Goal: Navigation & Orientation: Find specific page/section

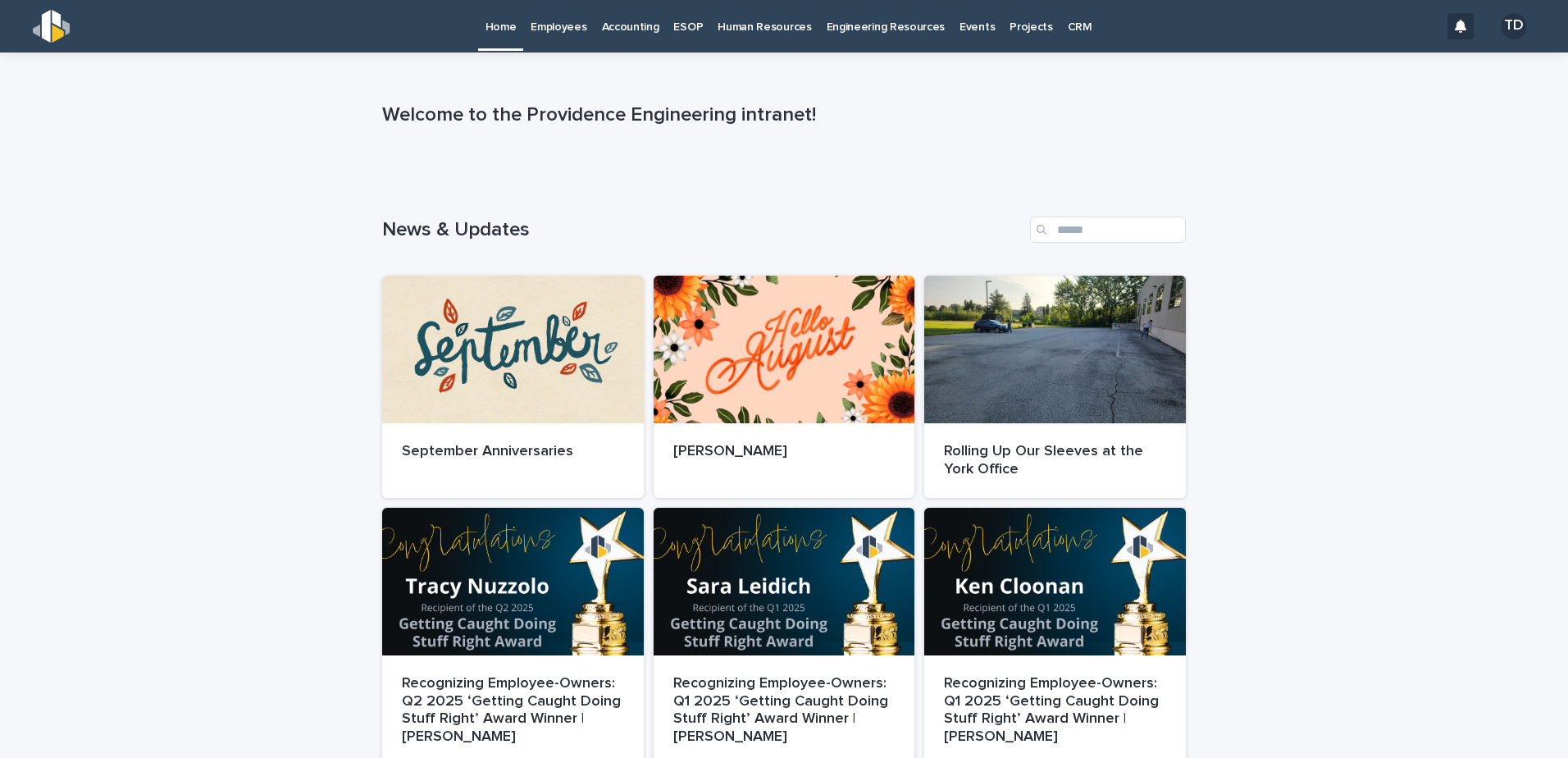
click at [844, 25] on p "Engineering Resources" at bounding box center [886, 17] width 119 height 35
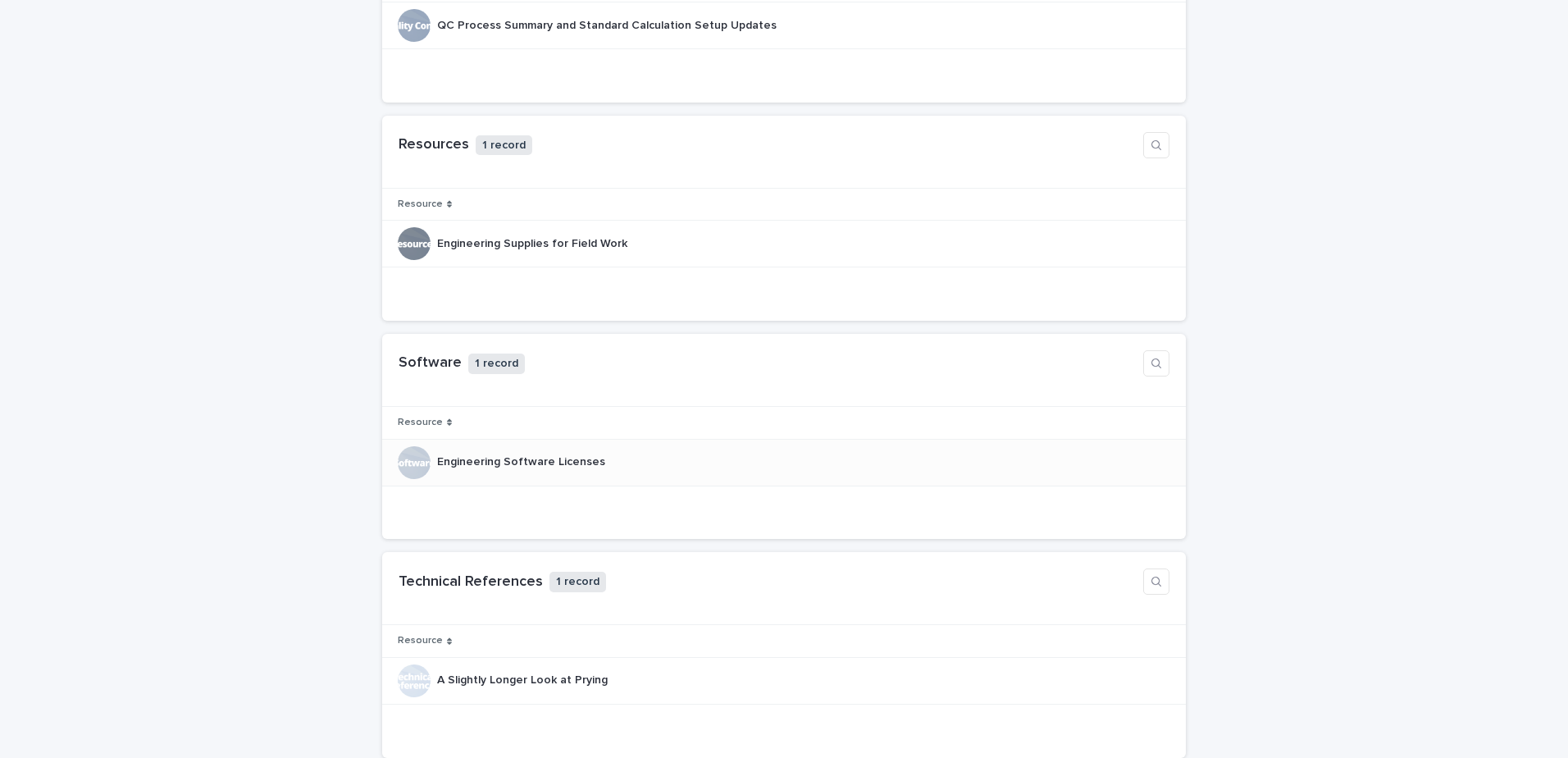
scroll to position [1546, 0]
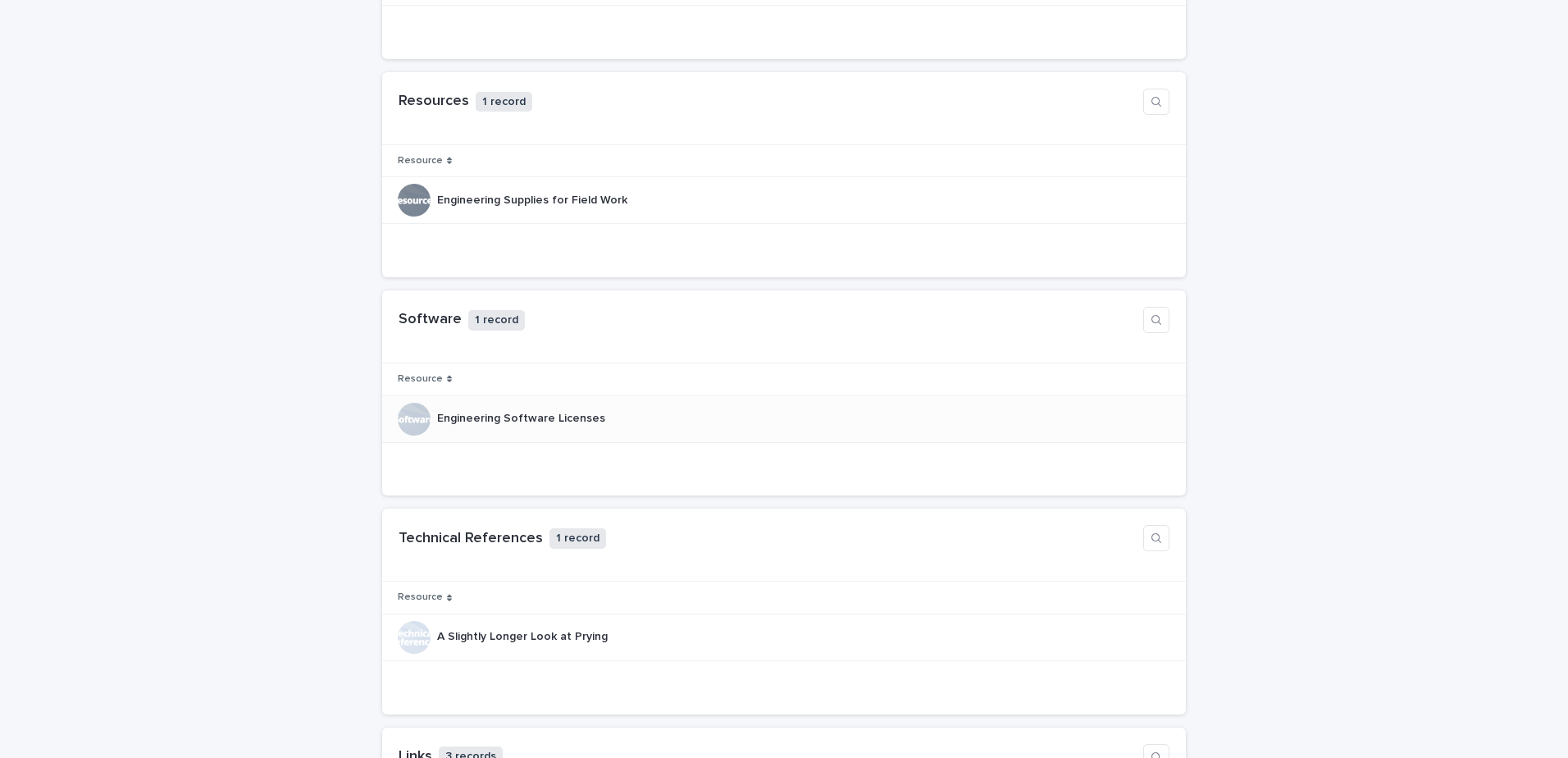
click at [534, 417] on p "Engineering Software Licenses" at bounding box center [523, 417] width 171 height 17
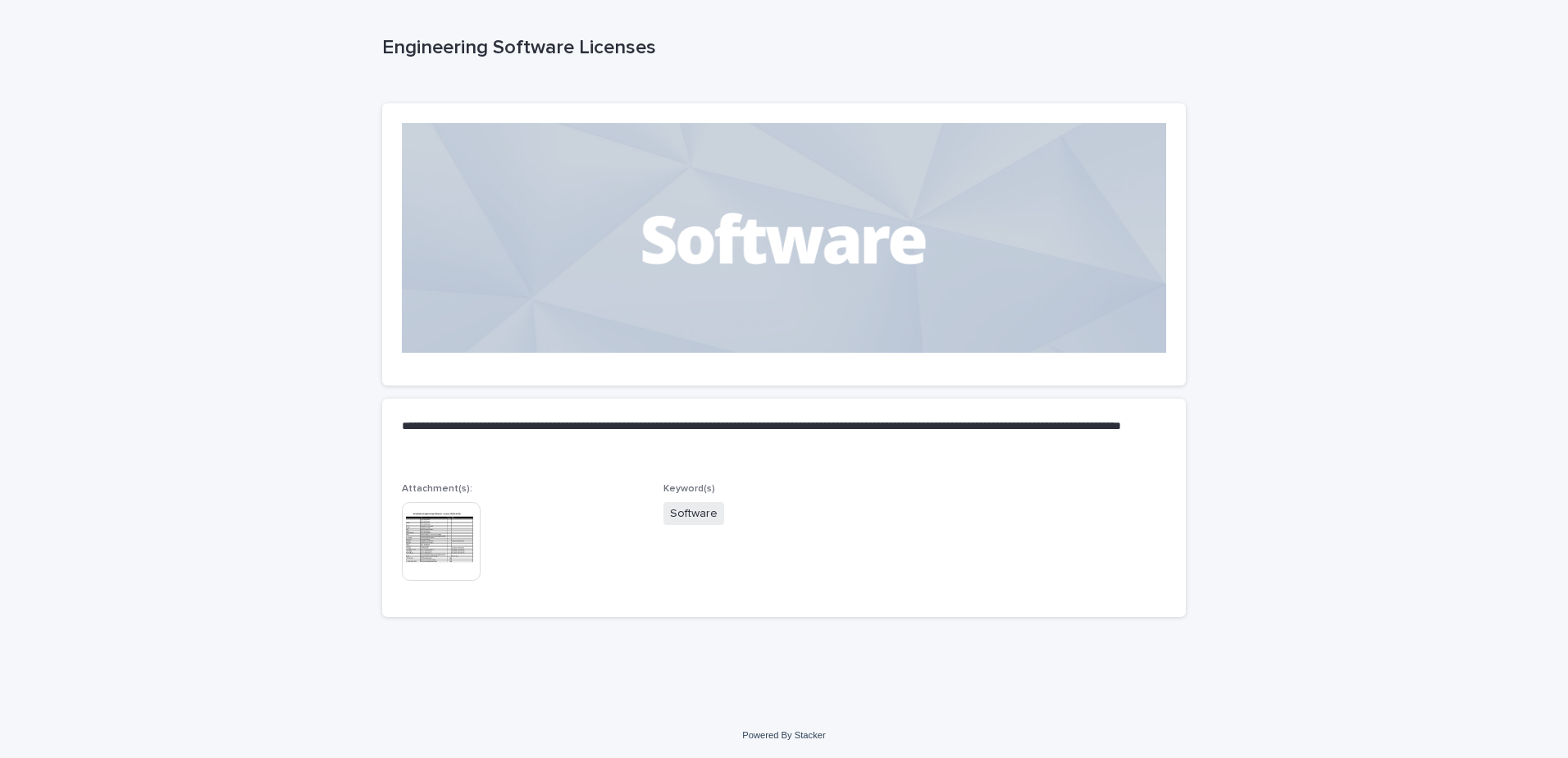
scroll to position [68, 0]
click at [695, 511] on span "Software" at bounding box center [694, 513] width 60 height 24
click at [440, 539] on img at bounding box center [442, 541] width 79 height 79
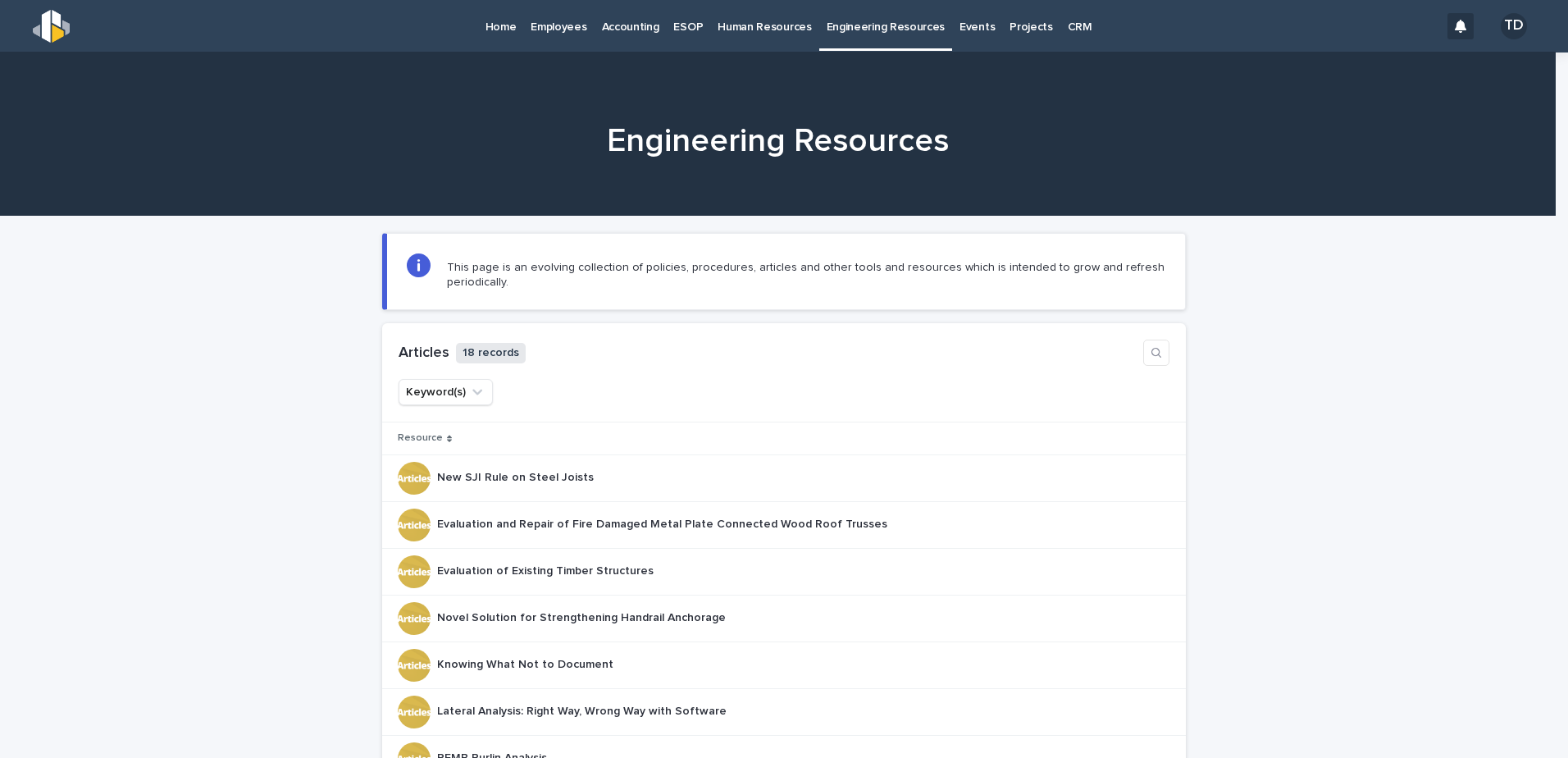
click at [496, 26] on p "Home" at bounding box center [501, 17] width 31 height 35
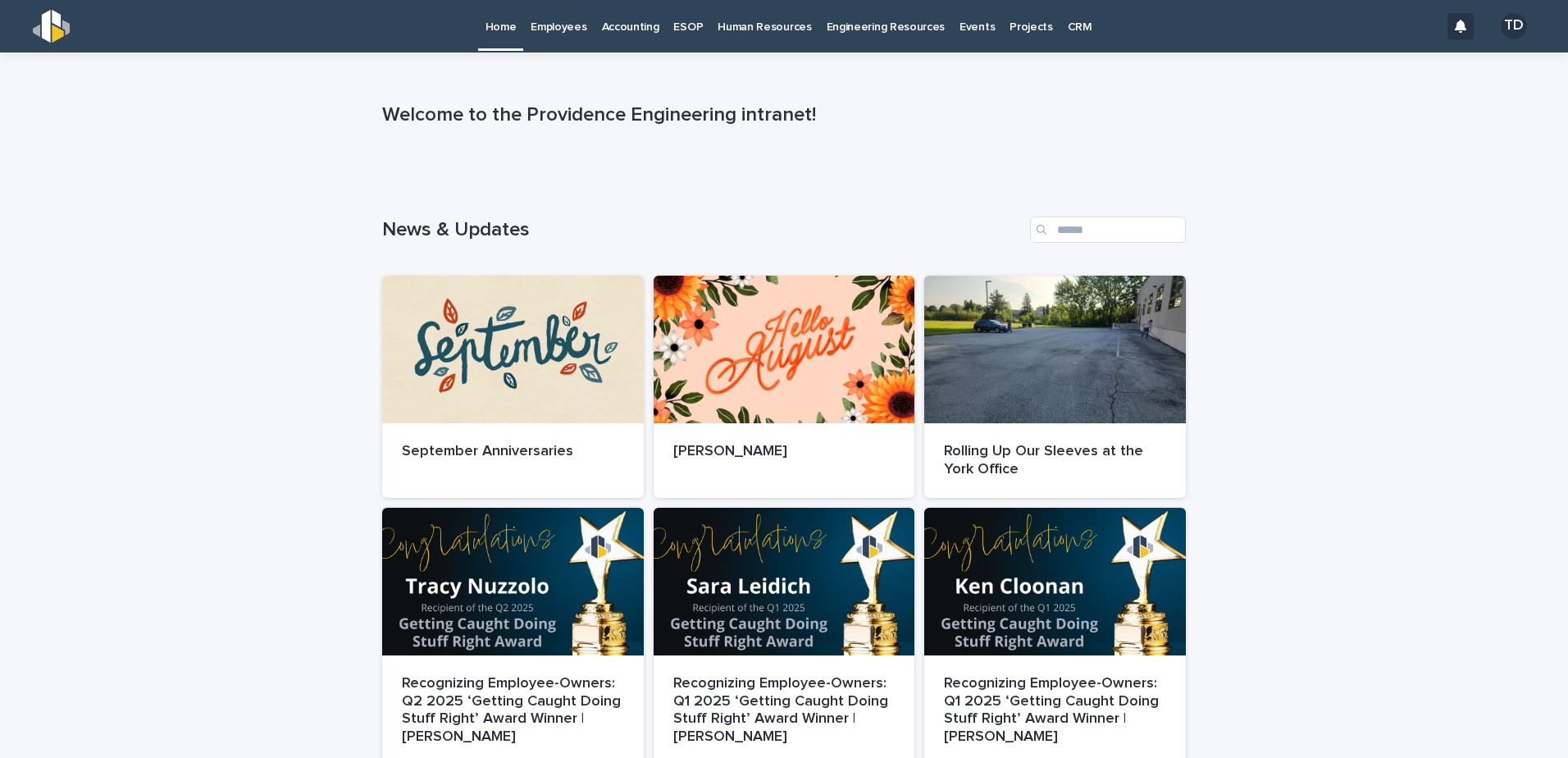
click at [569, 28] on p "Employees" at bounding box center [558, 17] width 56 height 35
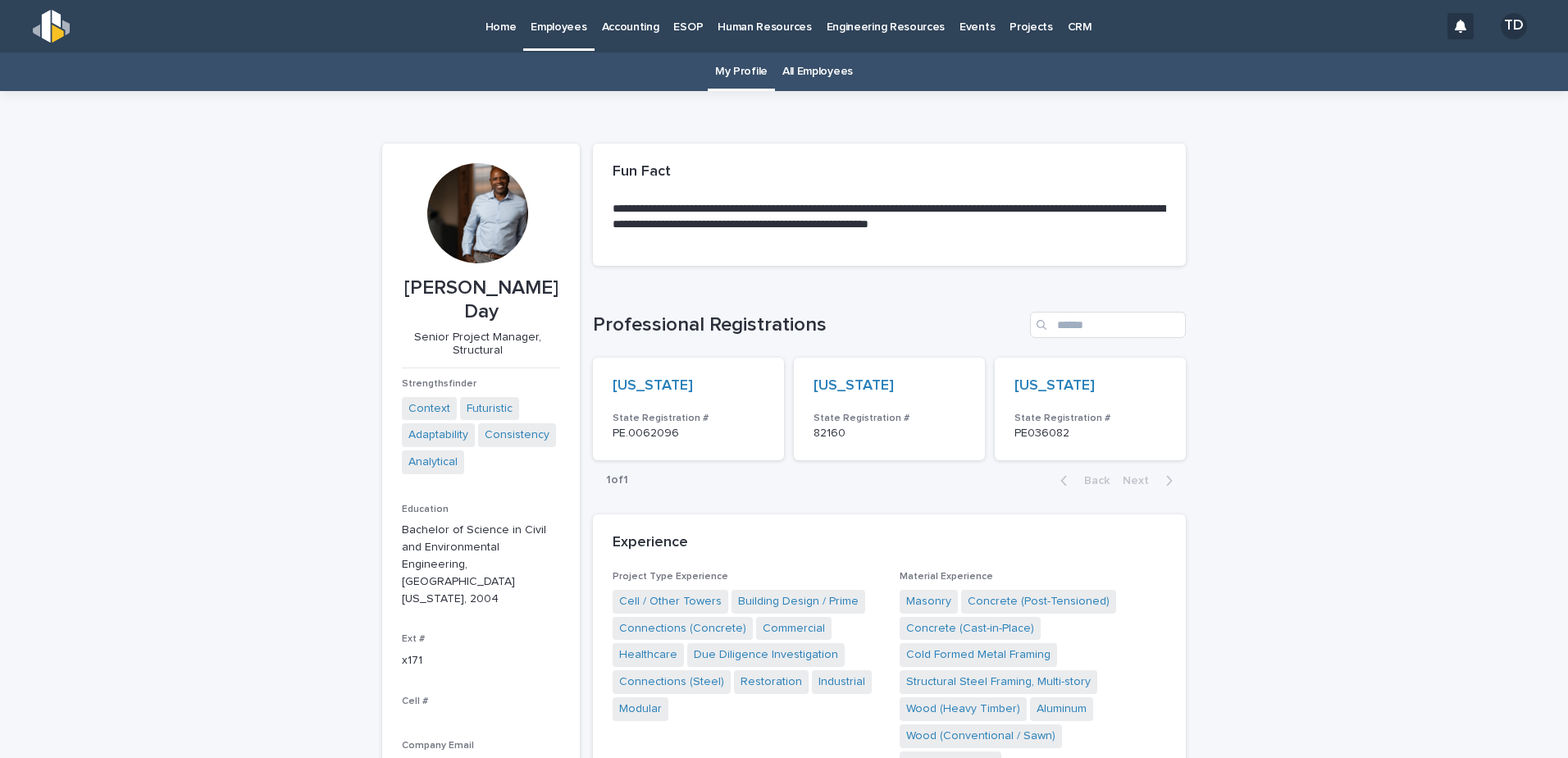
click at [635, 25] on p "Accounting" at bounding box center [630, 17] width 57 height 35
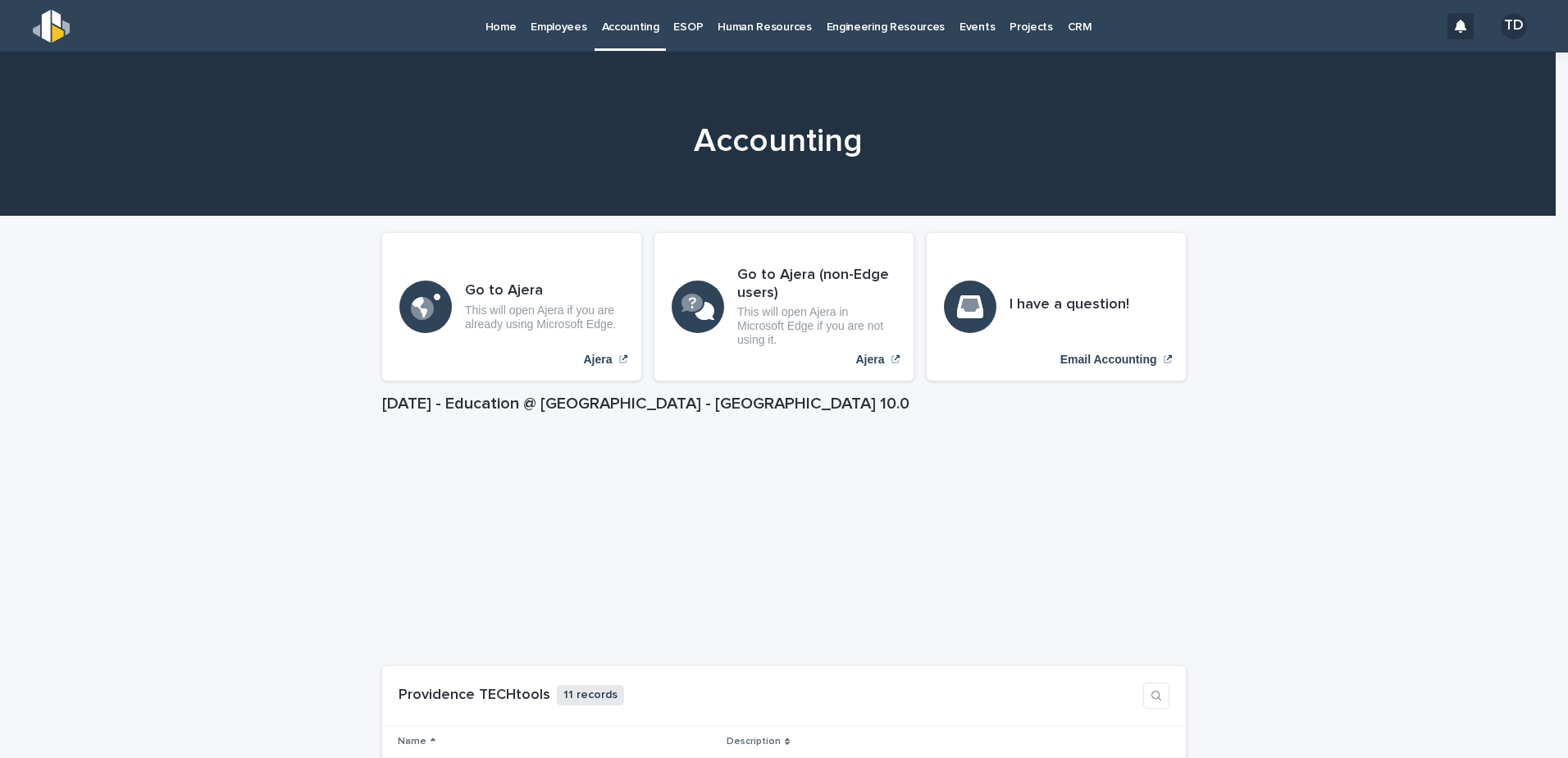
click at [699, 27] on div "ESOP" at bounding box center [687, 17] width 44 height 35
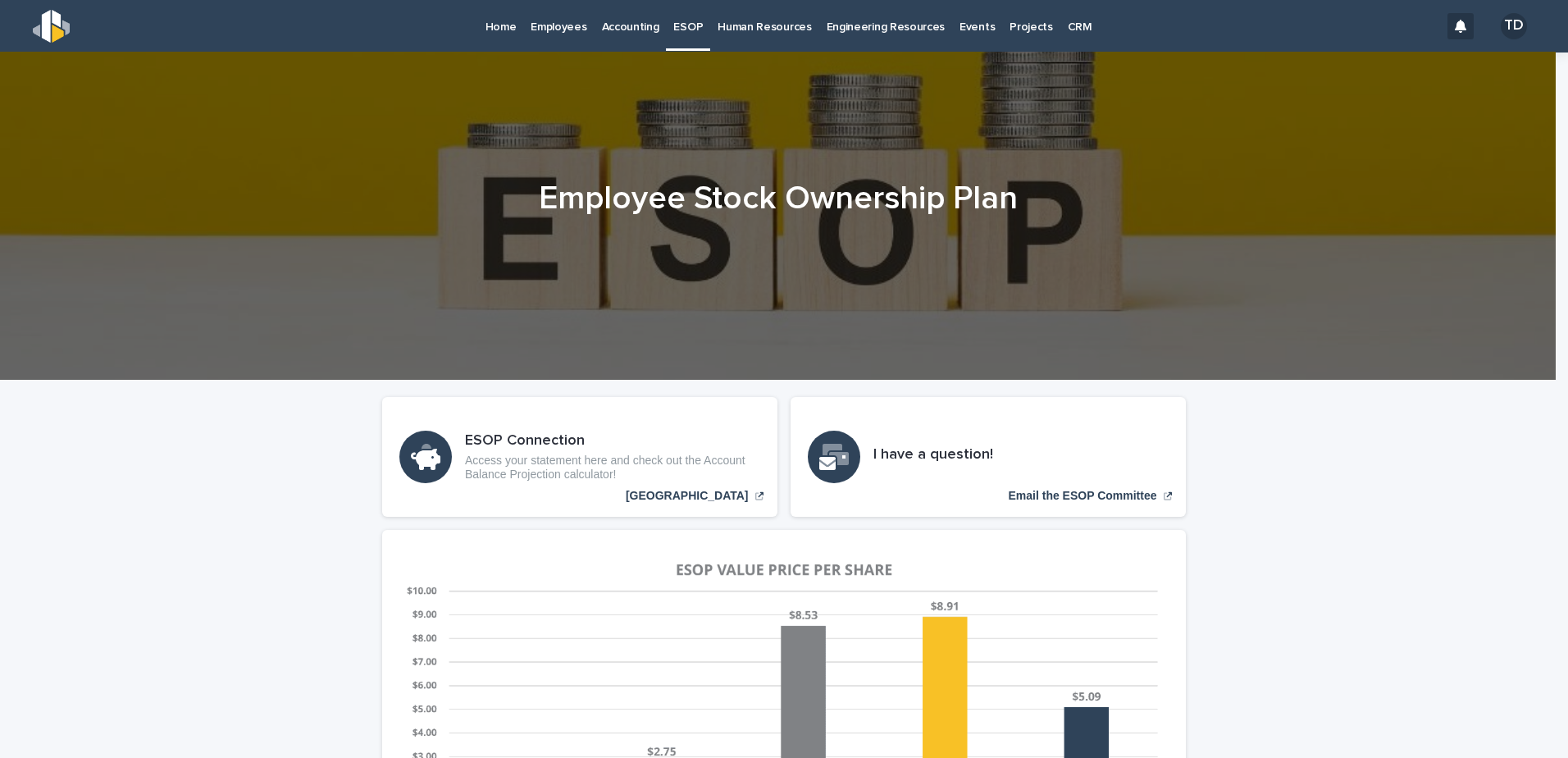
click at [768, 28] on p "Human Resources" at bounding box center [764, 17] width 93 height 35
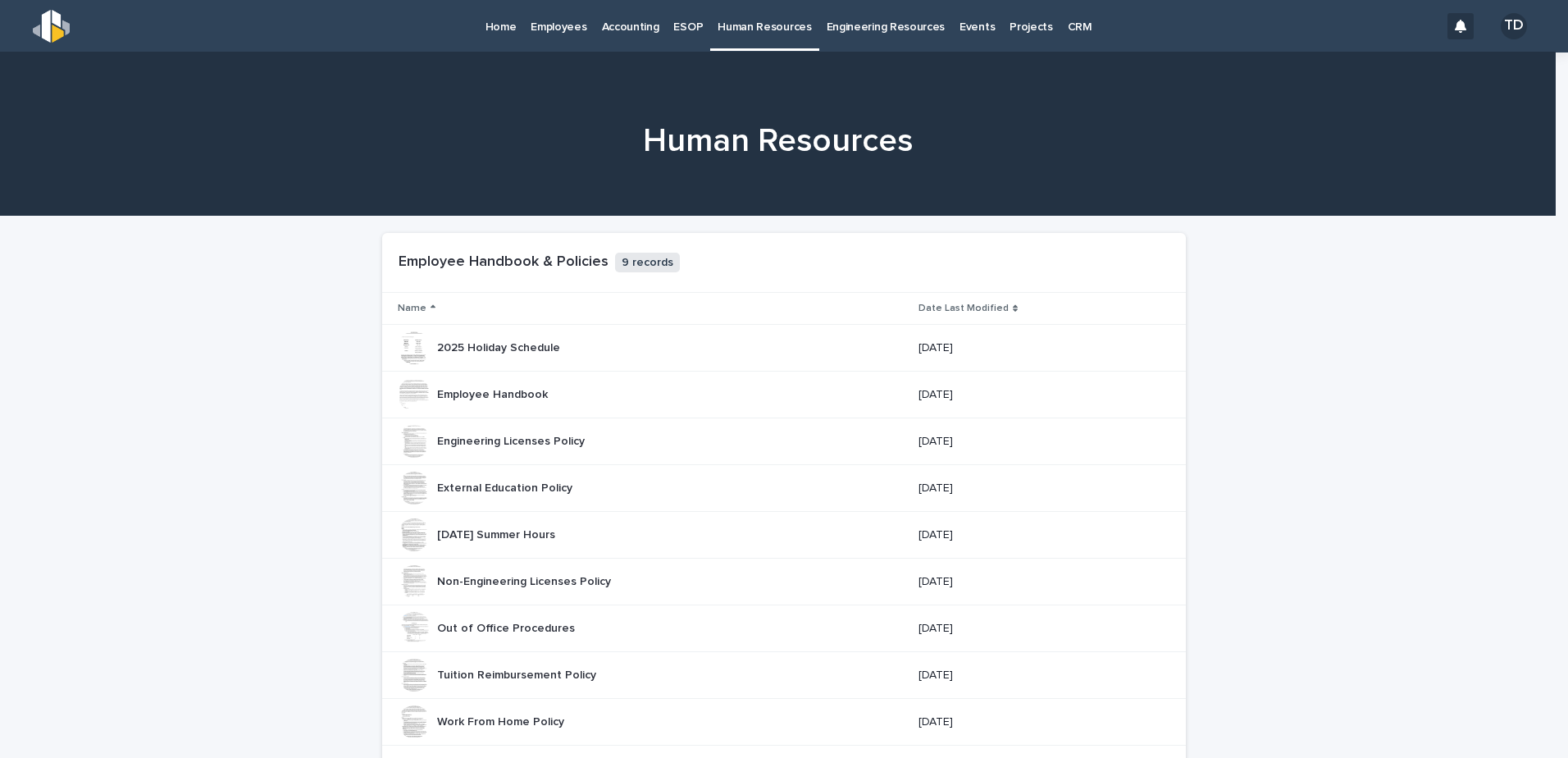
click at [849, 28] on p "Engineering Resources" at bounding box center [886, 17] width 119 height 35
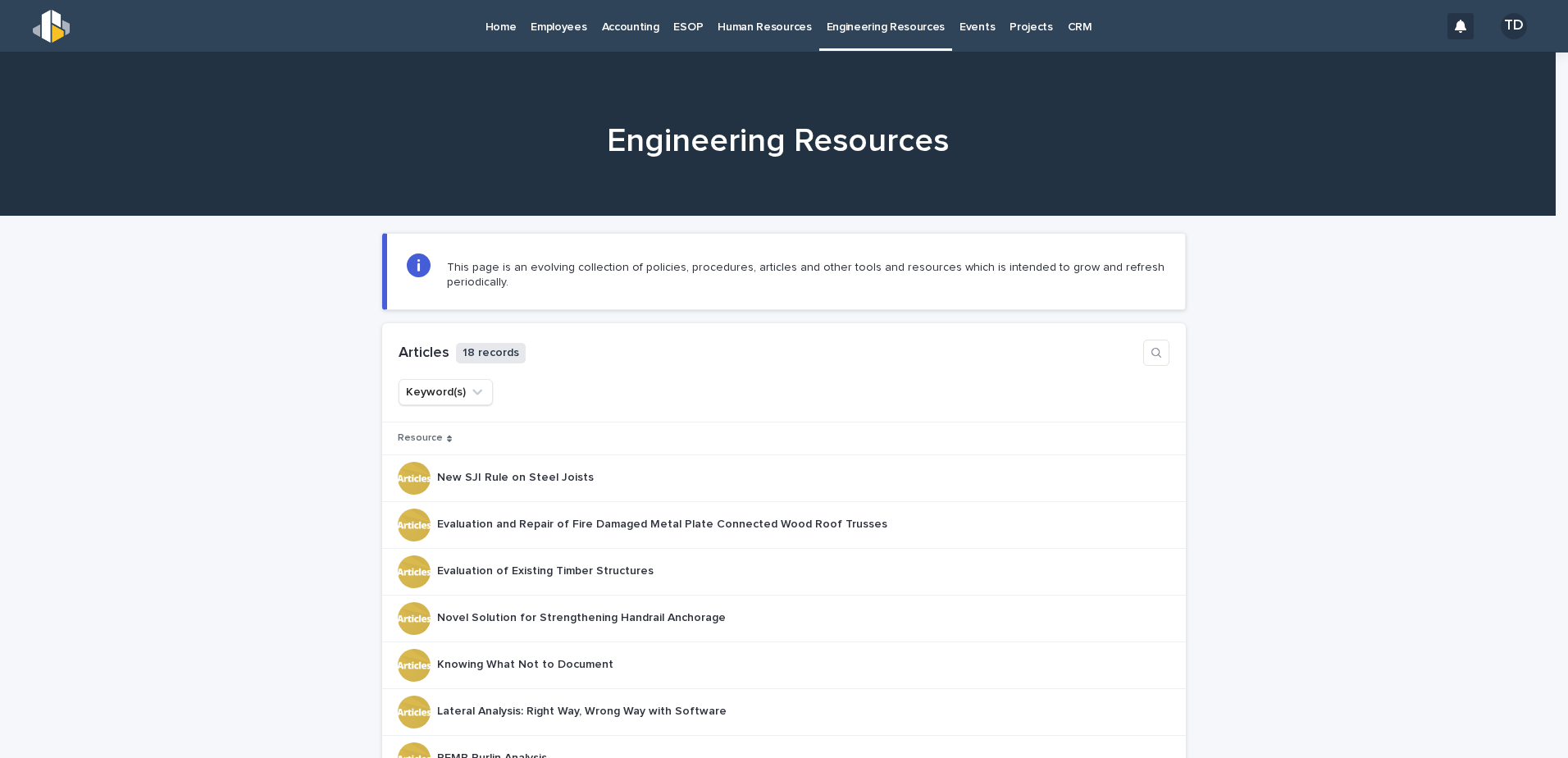
click at [1017, 26] on p "Projects" at bounding box center [1031, 17] width 43 height 35
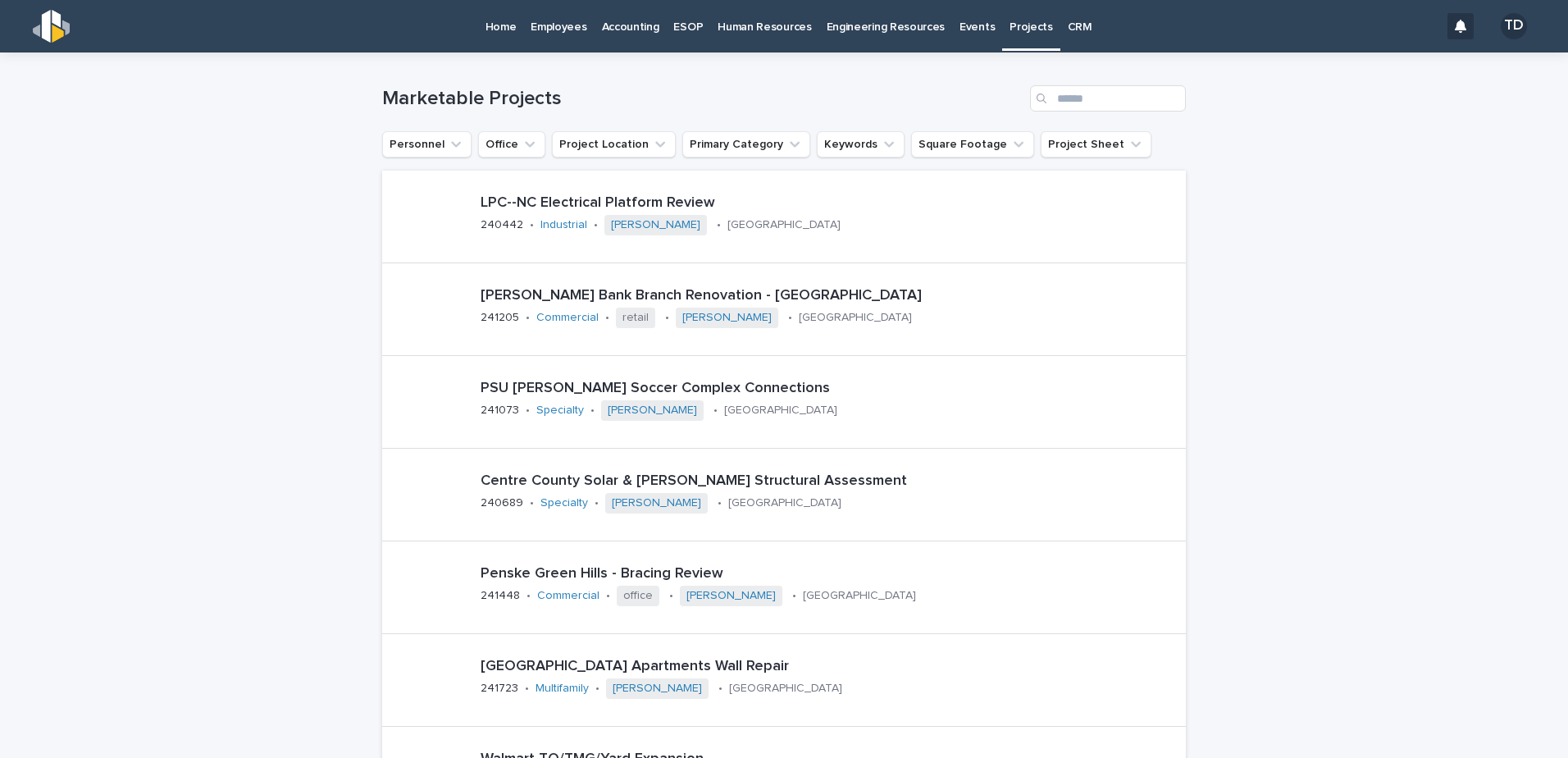
click at [964, 26] on p "Events" at bounding box center [977, 17] width 35 height 35
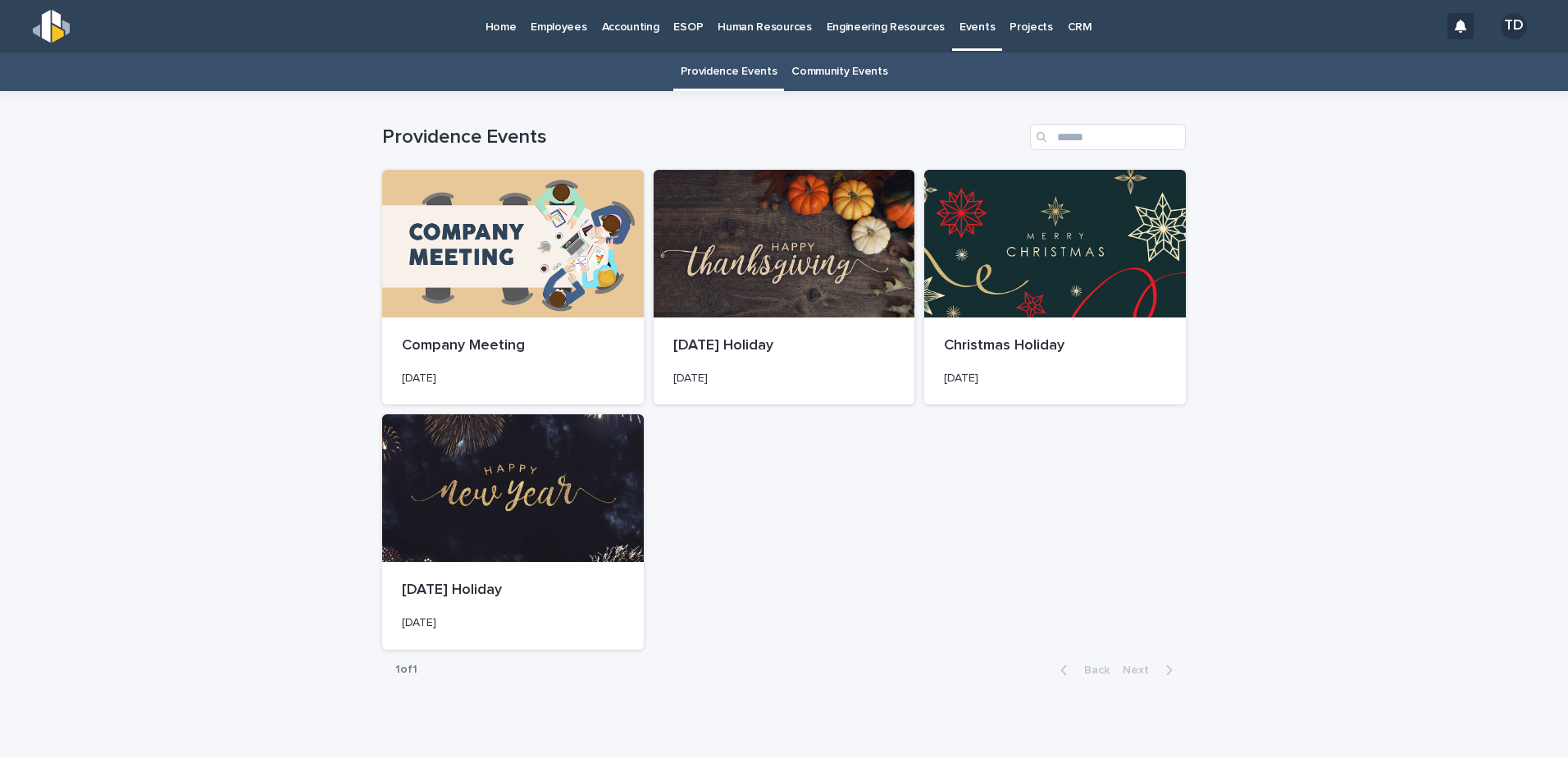
click at [903, 27] on p "Engineering Resources" at bounding box center [886, 17] width 119 height 35
